Goal: Find specific page/section: Find specific page/section

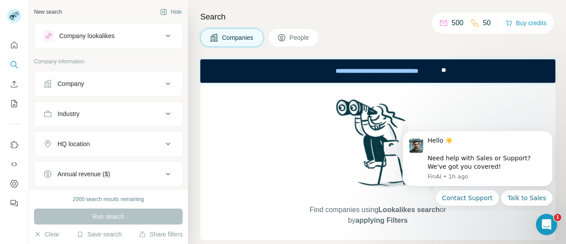
click at [7, 137] on button "Use Surfe on LinkedIn" at bounding box center [14, 145] width 14 height 16
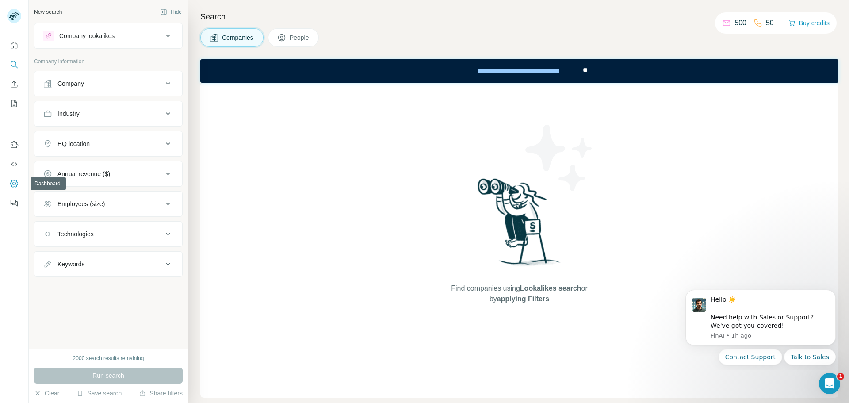
click at [15, 184] on icon "Dashboard" at bounding box center [14, 184] width 4 height 4
click at [12, 147] on icon "Use Surfe on LinkedIn" at bounding box center [14, 144] width 9 height 9
click at [107, 81] on div "Company" at bounding box center [102, 83] width 119 height 9
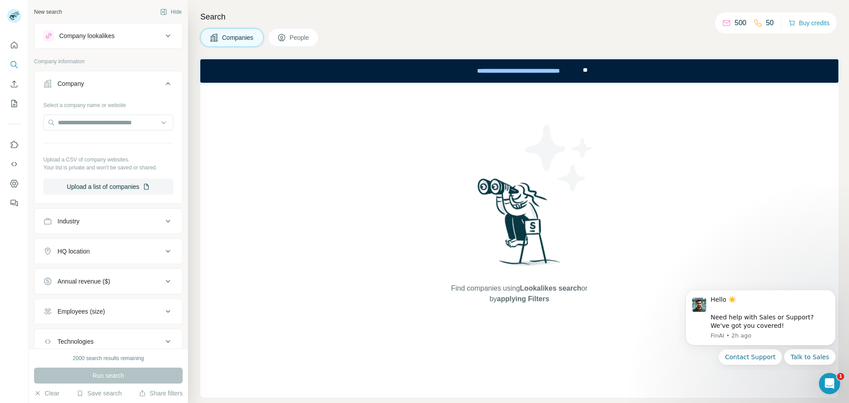
click at [107, 81] on div "Company" at bounding box center [102, 83] width 119 height 9
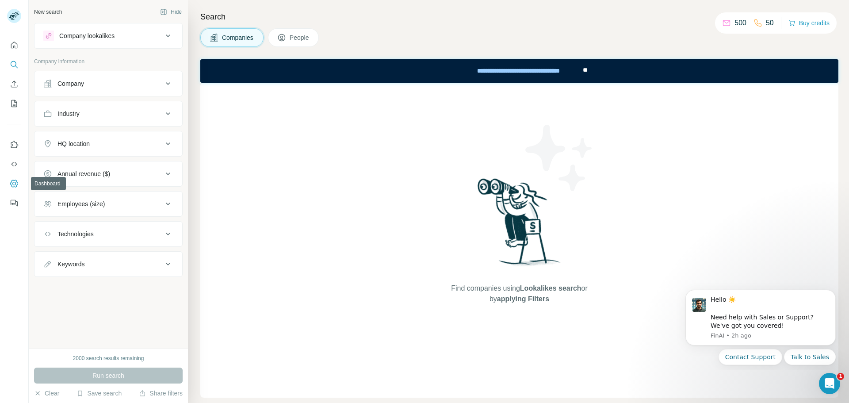
click at [13, 185] on icon "Dashboard" at bounding box center [14, 183] width 9 height 9
click at [10, 186] on icon "Dashboard" at bounding box center [14, 183] width 9 height 9
